Goal: Check status: Check status

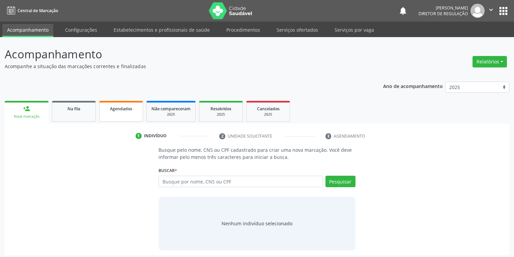
click at [110, 111] on span "Agendados" at bounding box center [121, 109] width 22 height 6
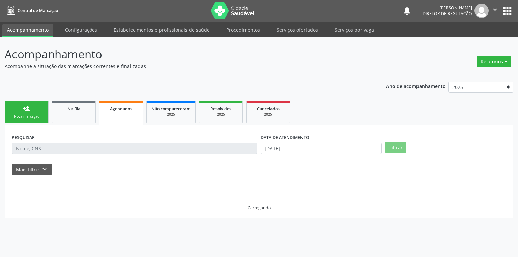
click at [110, 111] on span "Agendados" at bounding box center [121, 109] width 22 height 6
click at [43, 146] on input "text" at bounding box center [135, 148] width 246 height 11
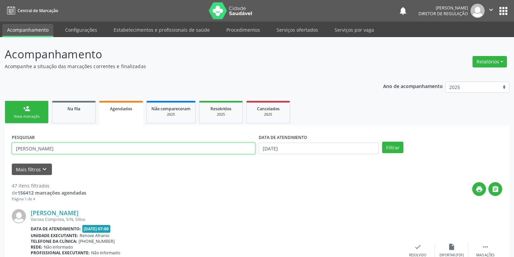
type input "[PERSON_NAME]"
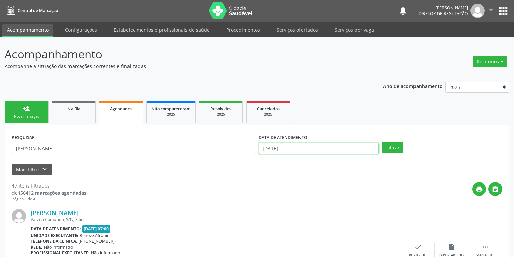
click at [277, 149] on input "[DATE]" at bounding box center [319, 148] width 120 height 11
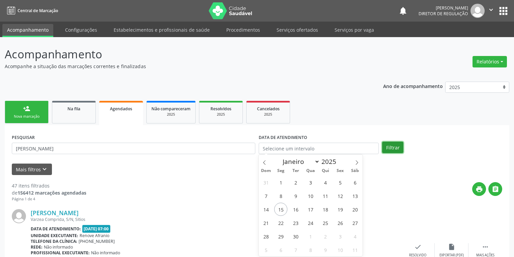
drag, startPoint x: 399, startPoint y: 150, endPoint x: 395, endPoint y: 147, distance: 5.1
click at [399, 150] on button "Filtrar" at bounding box center [392, 147] width 21 height 11
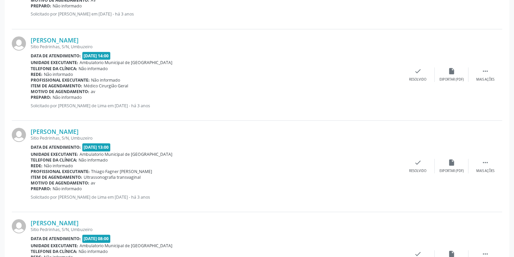
scroll to position [1397, 0]
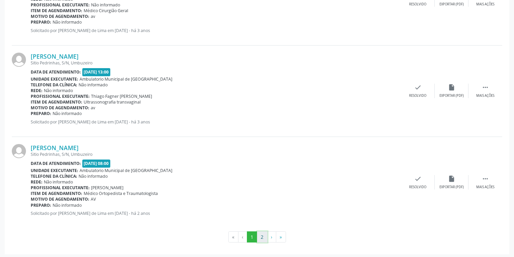
click at [265, 235] on button "2" at bounding box center [262, 236] width 10 height 11
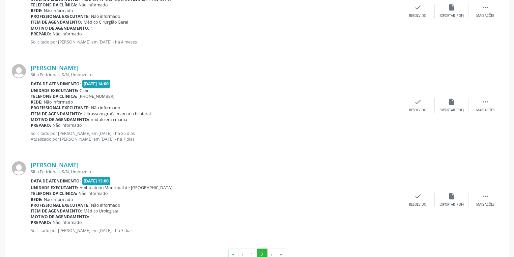
scroll to position [1160, 0]
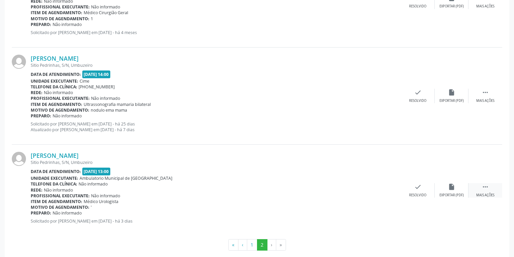
click at [490, 185] on div " Mais ações" at bounding box center [485, 190] width 34 height 15
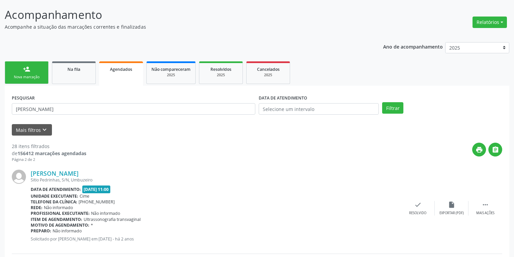
scroll to position [0, 0]
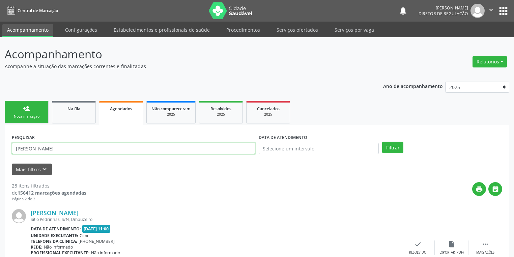
click at [108, 144] on input "[PERSON_NAME]" at bounding box center [134, 148] width 244 height 11
type input "A"
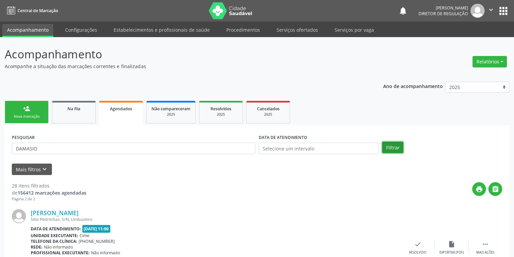
click at [394, 147] on button "Filtrar" at bounding box center [392, 147] width 21 height 11
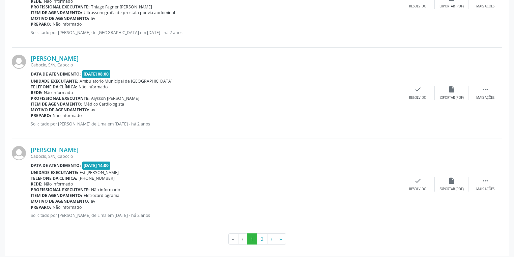
scroll to position [1397, 0]
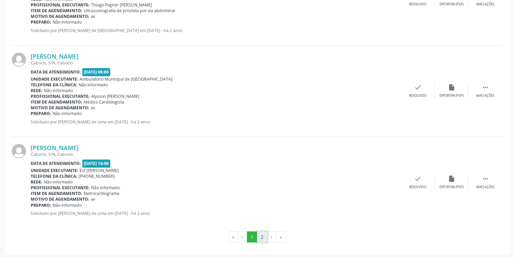
click at [260, 235] on button "2" at bounding box center [262, 236] width 10 height 11
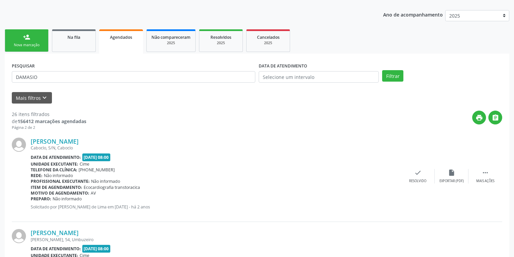
scroll to position [27, 0]
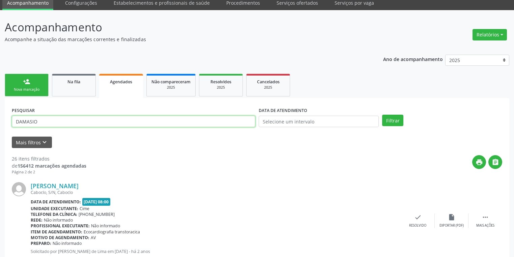
click at [50, 119] on input "DAMASIO" at bounding box center [134, 121] width 244 height 11
type input "D"
type input "702408085149629"
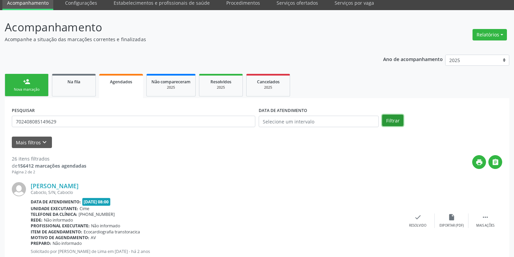
click at [399, 122] on button "Filtrar" at bounding box center [392, 120] width 21 height 11
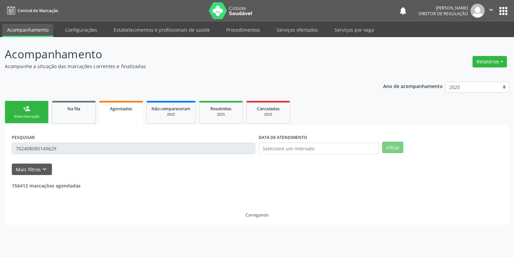
scroll to position [0, 0]
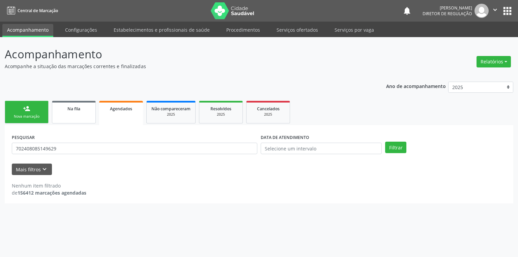
click at [74, 110] on span "Na fila" at bounding box center [73, 109] width 13 height 6
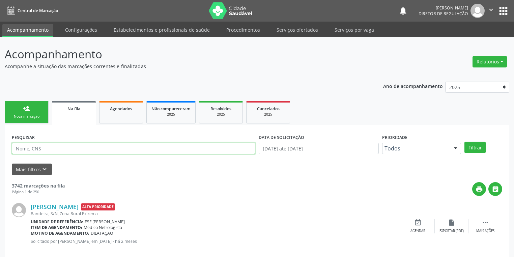
click at [41, 148] on input "text" at bounding box center [134, 148] width 244 height 11
type input "70"
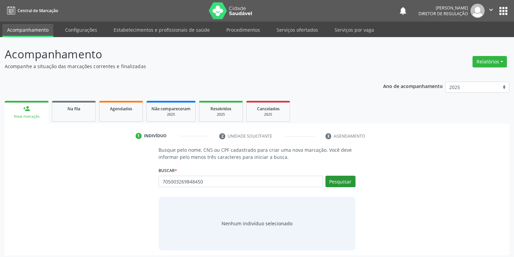
type input "705003269848450"
click at [342, 185] on button "Pesquisar" at bounding box center [340, 181] width 30 height 11
click at [266, 224] on div "Nenhum indivíduo selecionado" at bounding box center [257, 223] width 71 height 7
click at [0, 0] on input "705003269848450" at bounding box center [0, 0] width 0 height 0
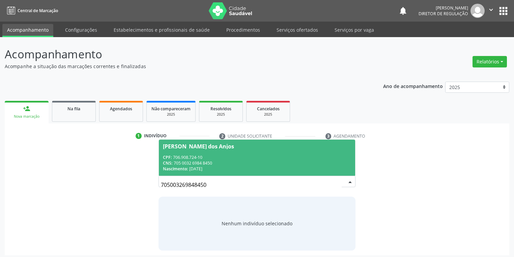
click at [333, 182] on input "705003269848450" at bounding box center [251, 184] width 181 height 13
click at [226, 148] on div "Lauriana Rodrigues dos Anjos" at bounding box center [198, 146] width 71 height 5
